Goal: Task Accomplishment & Management: Manage account settings

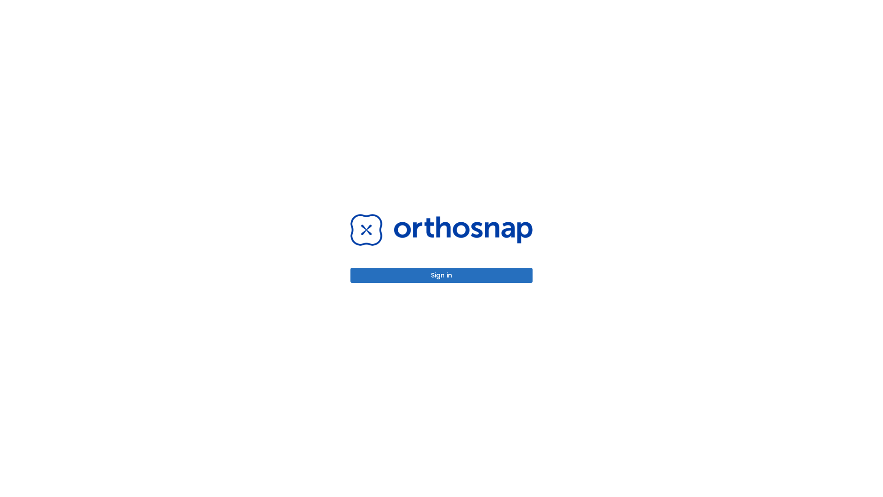
click at [441, 275] on button "Sign in" at bounding box center [441, 275] width 182 height 15
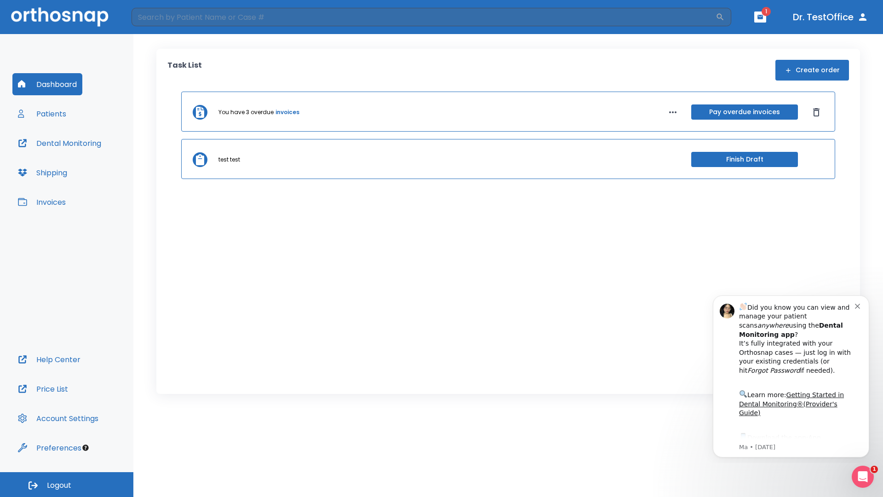
click at [67, 484] on span "Logout" at bounding box center [59, 485] width 24 height 10
